Goal: Task Accomplishment & Management: Use online tool/utility

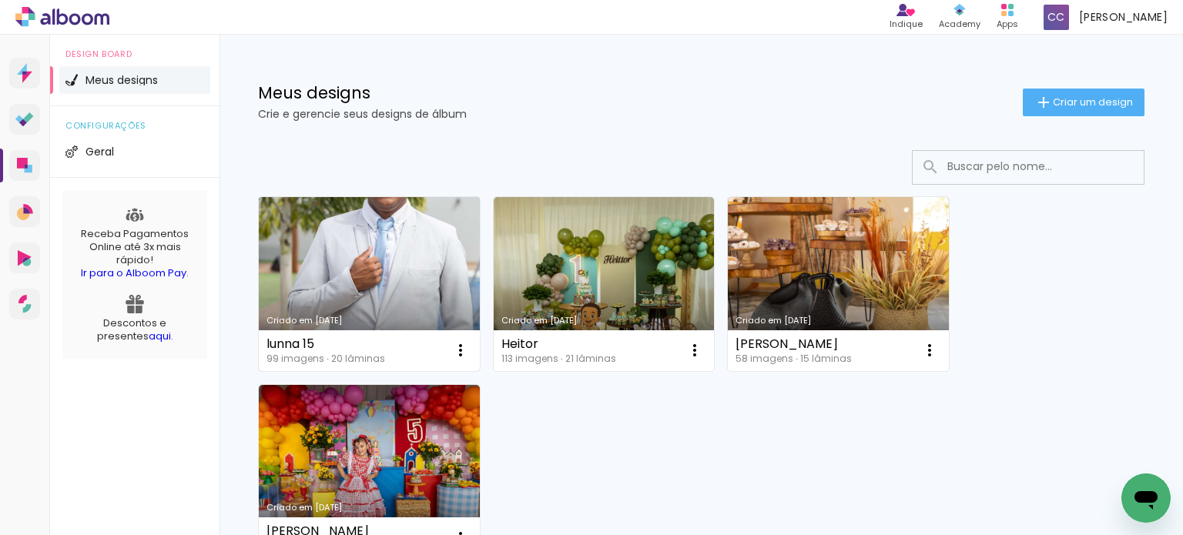
click at [342, 256] on link "Criado em [DATE]" at bounding box center [369, 284] width 221 height 174
